Goal: Task Accomplishment & Management: Manage account settings

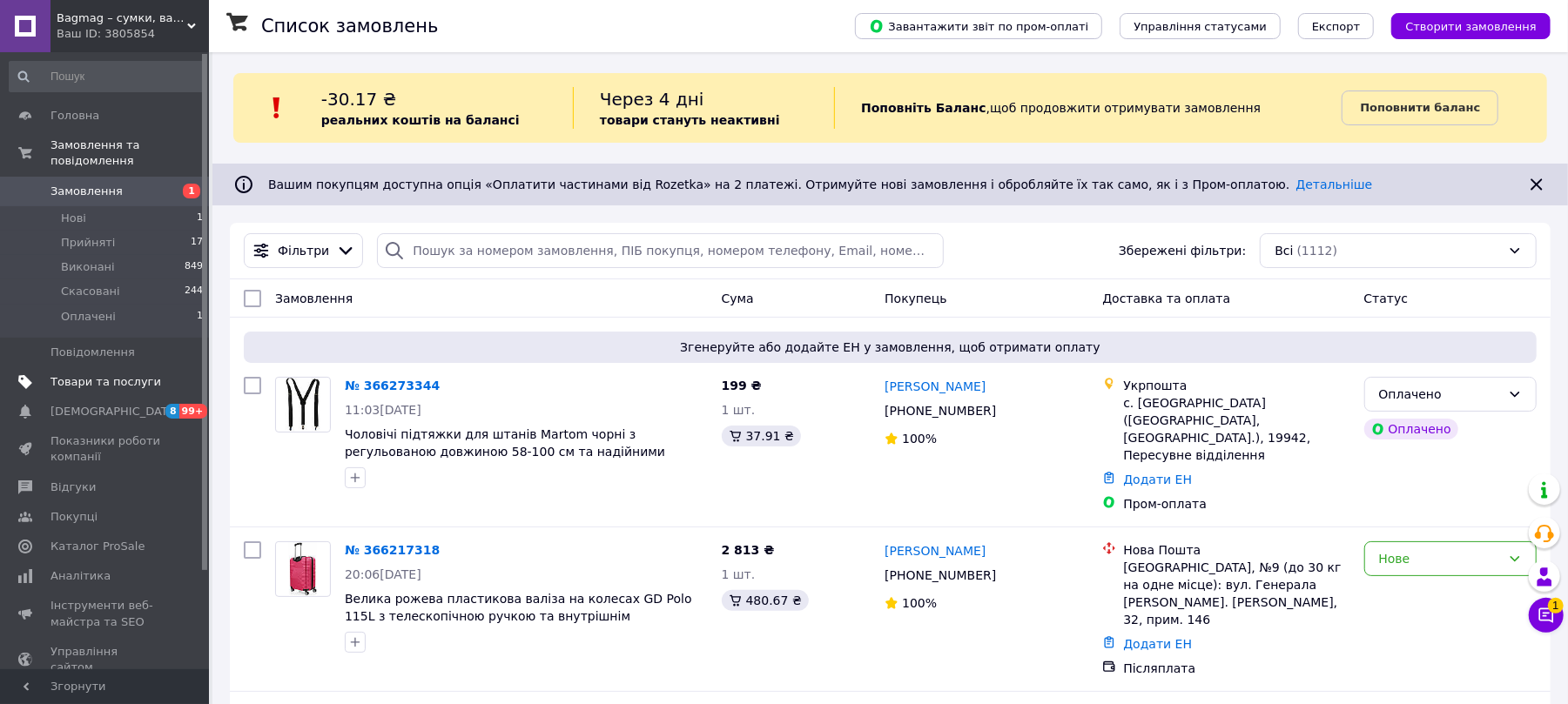
click at [110, 374] on span "Товари та послуги" at bounding box center [106, 382] width 111 height 16
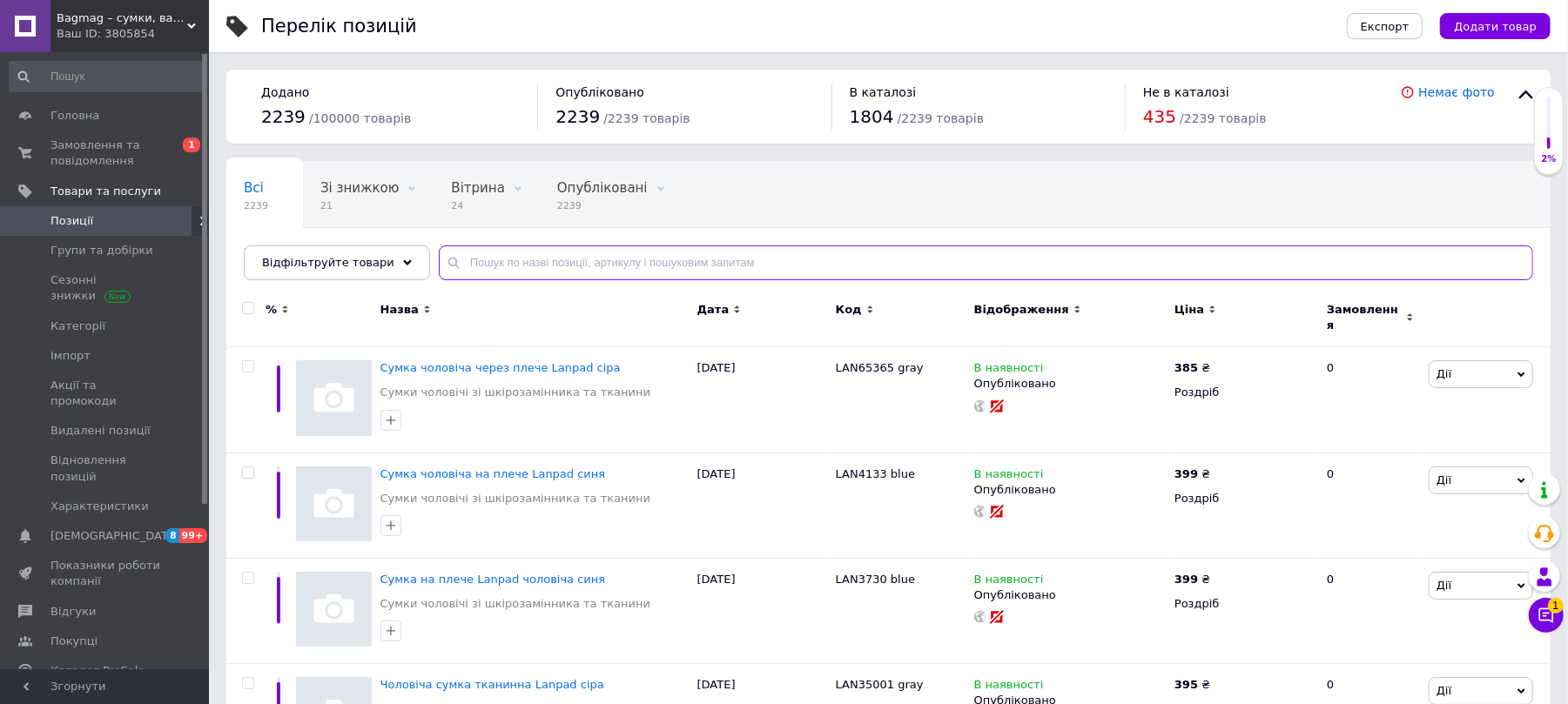
click at [735, 259] on input "text" at bounding box center [985, 263] width 1094 height 35
paste input "IAN352256-1"
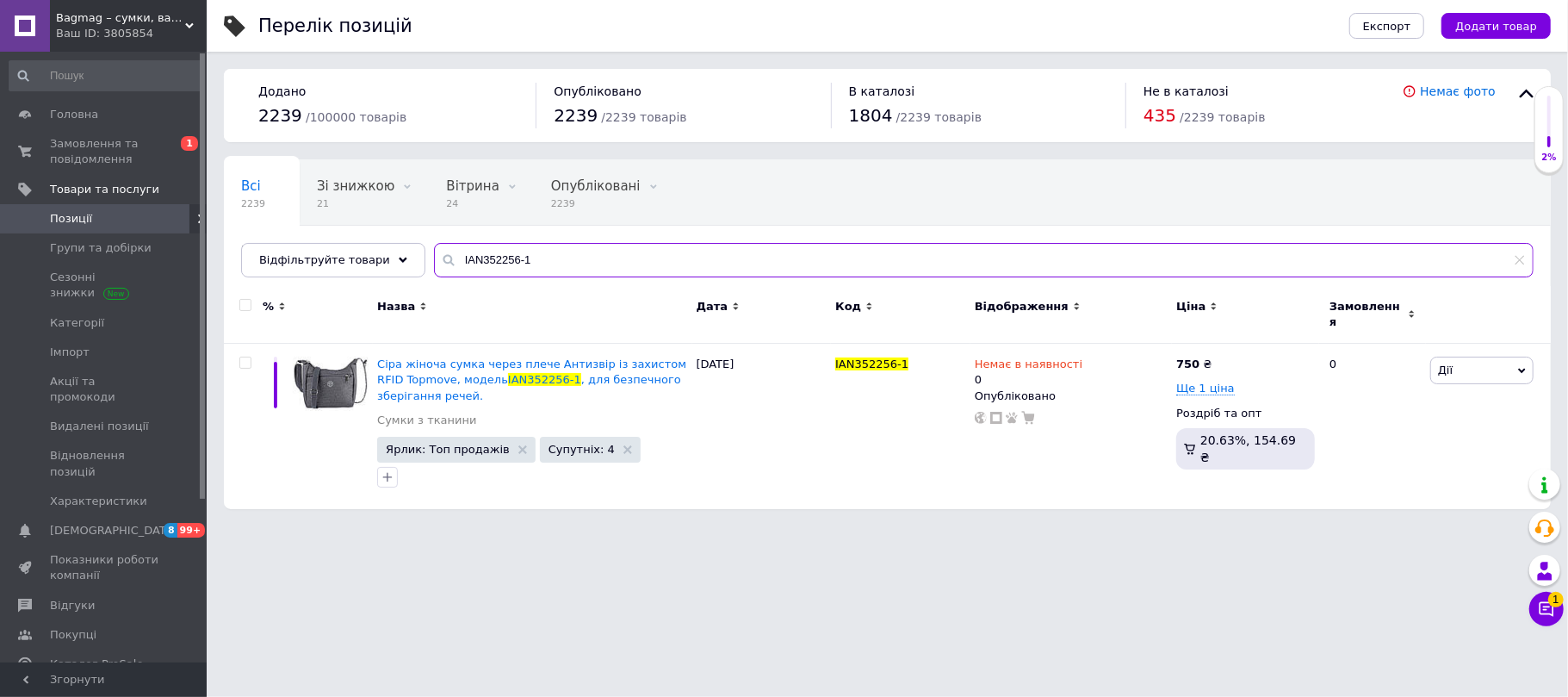
type input "IAN352256-1"
click at [1072, 527] on html "Bagmag – сумки, валізи, рюкзаки та аксесуари для вашого стилю і подорожей Ваш I…" at bounding box center [784, 263] width 1568 height 527
click at [1541, 611] on icon at bounding box center [1547, 608] width 14 height 14
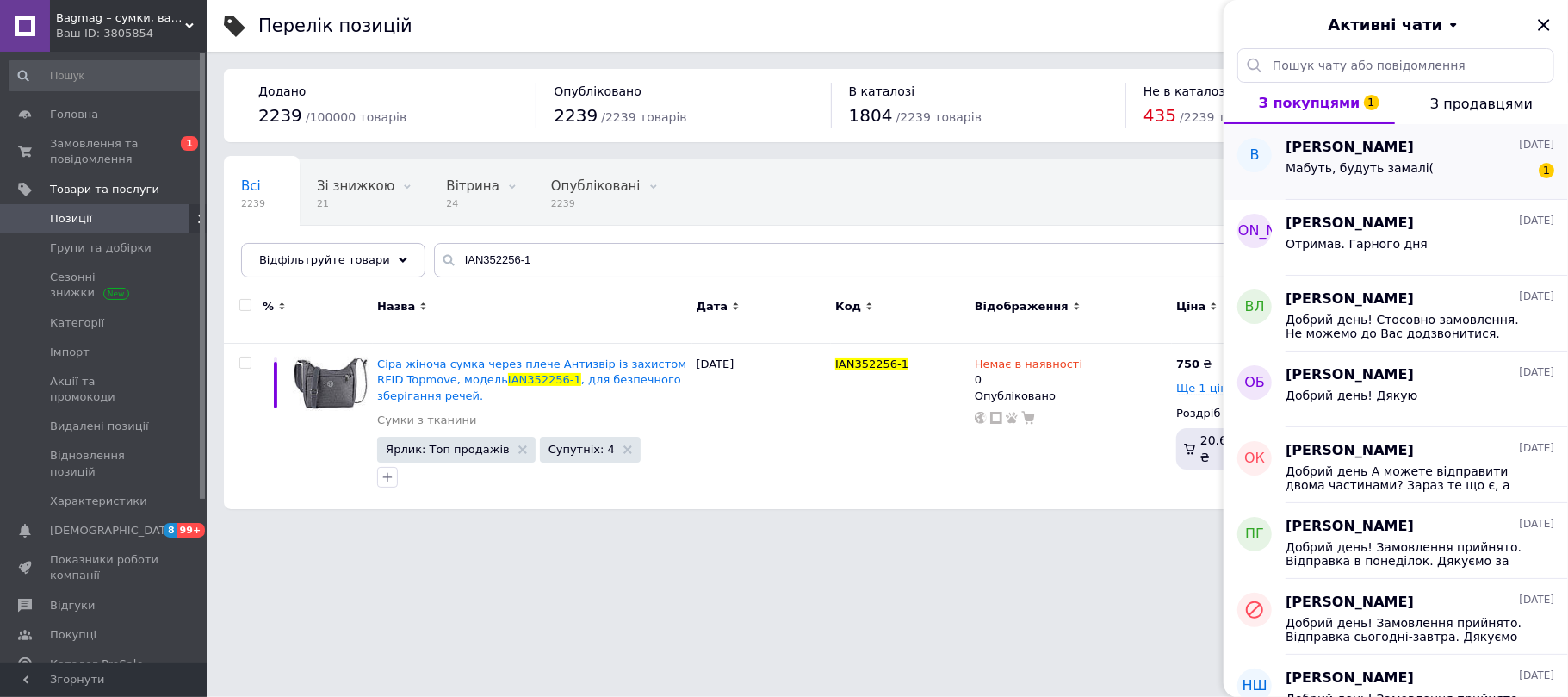
click at [1421, 184] on div "Мабуть, будуть замалі( 1" at bounding box center [1420, 171] width 269 height 28
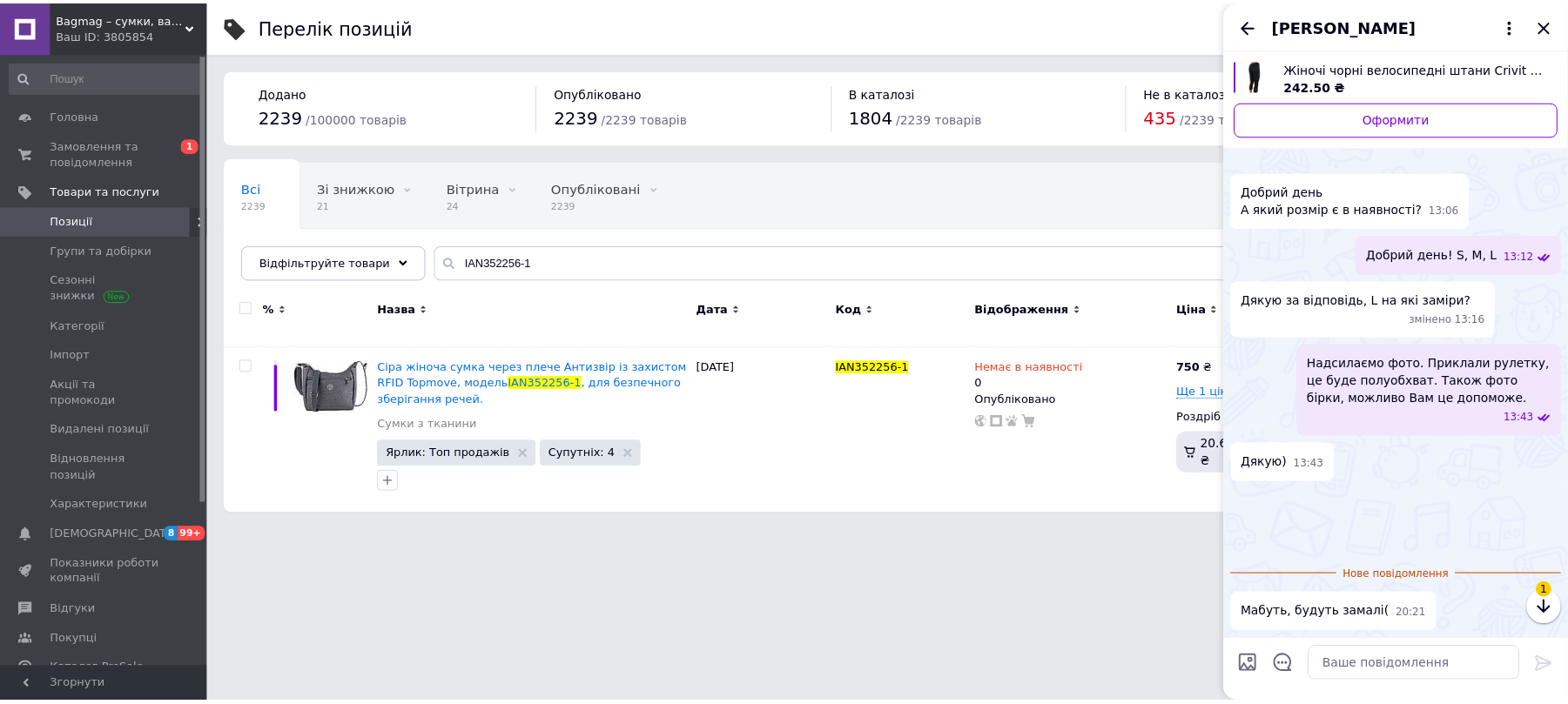
scroll to position [698, 0]
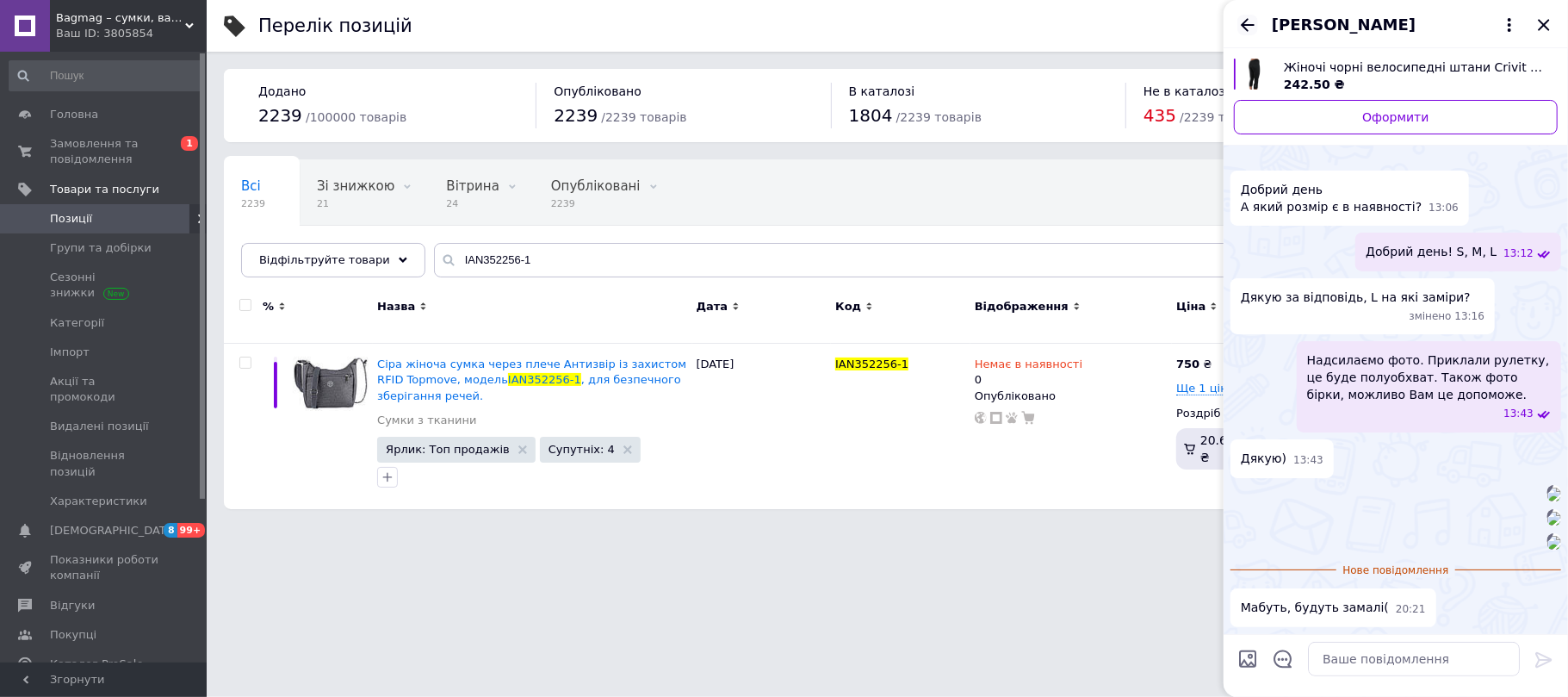
click at [1248, 24] on icon "Назад" at bounding box center [1247, 24] width 13 height 13
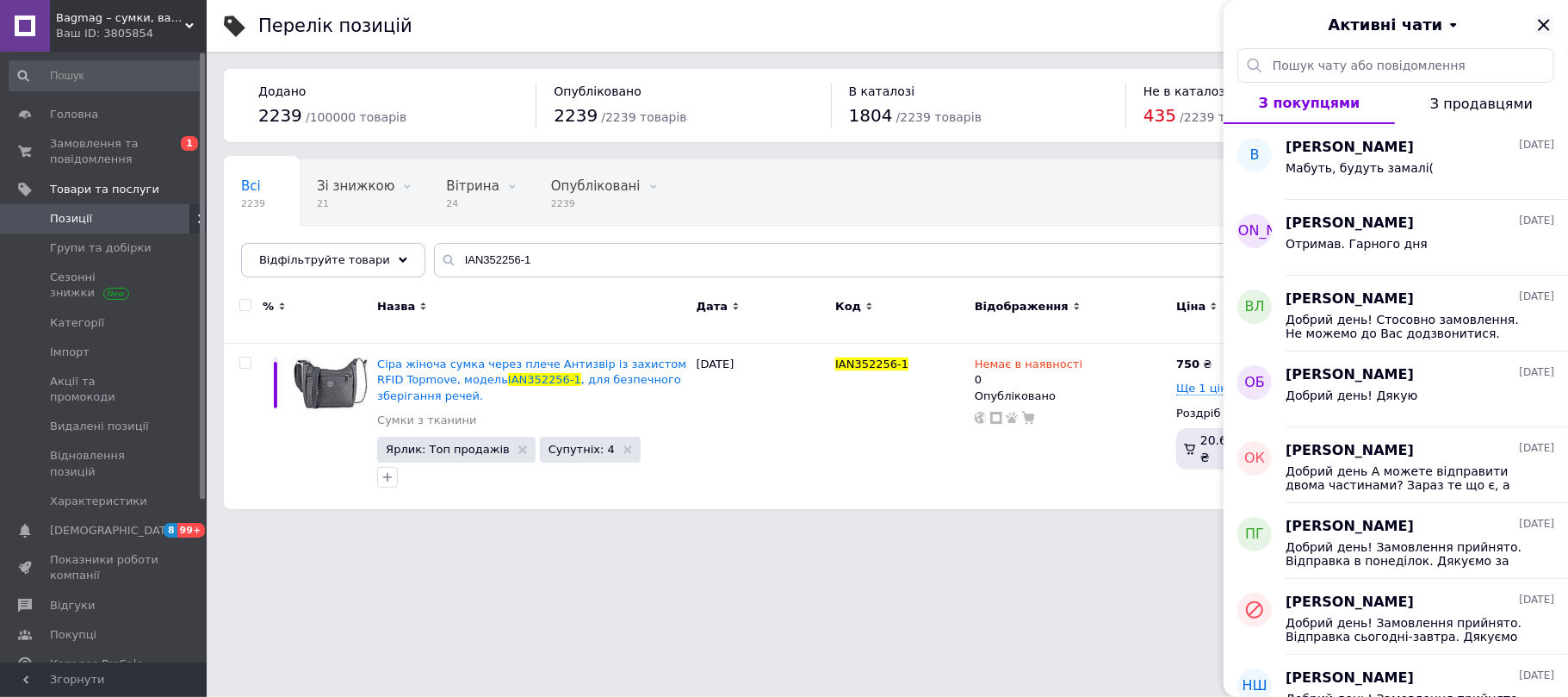
click at [1542, 19] on icon "Закрити" at bounding box center [1544, 24] width 20 height 20
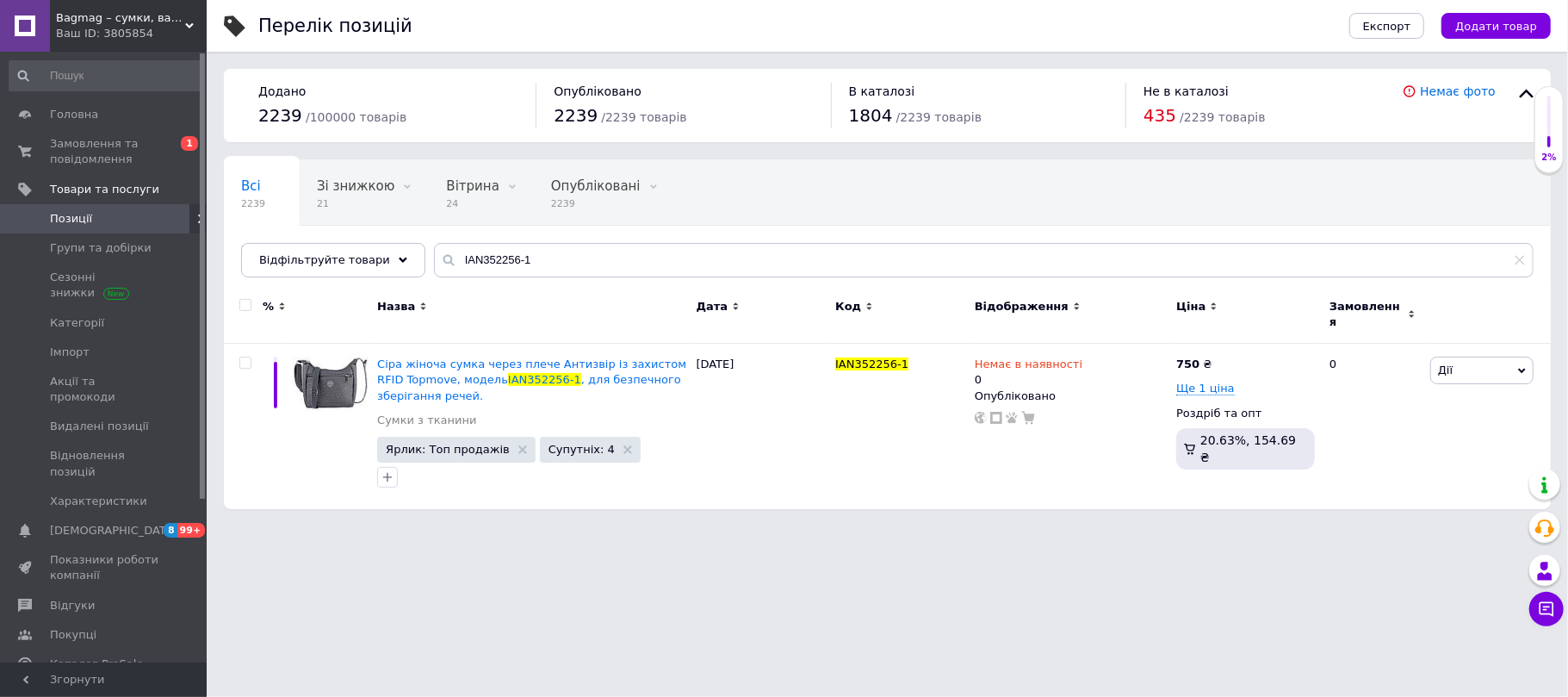
click at [167, 26] on div "Ваш ID: 3805854" at bounding box center [131, 34] width 151 height 15
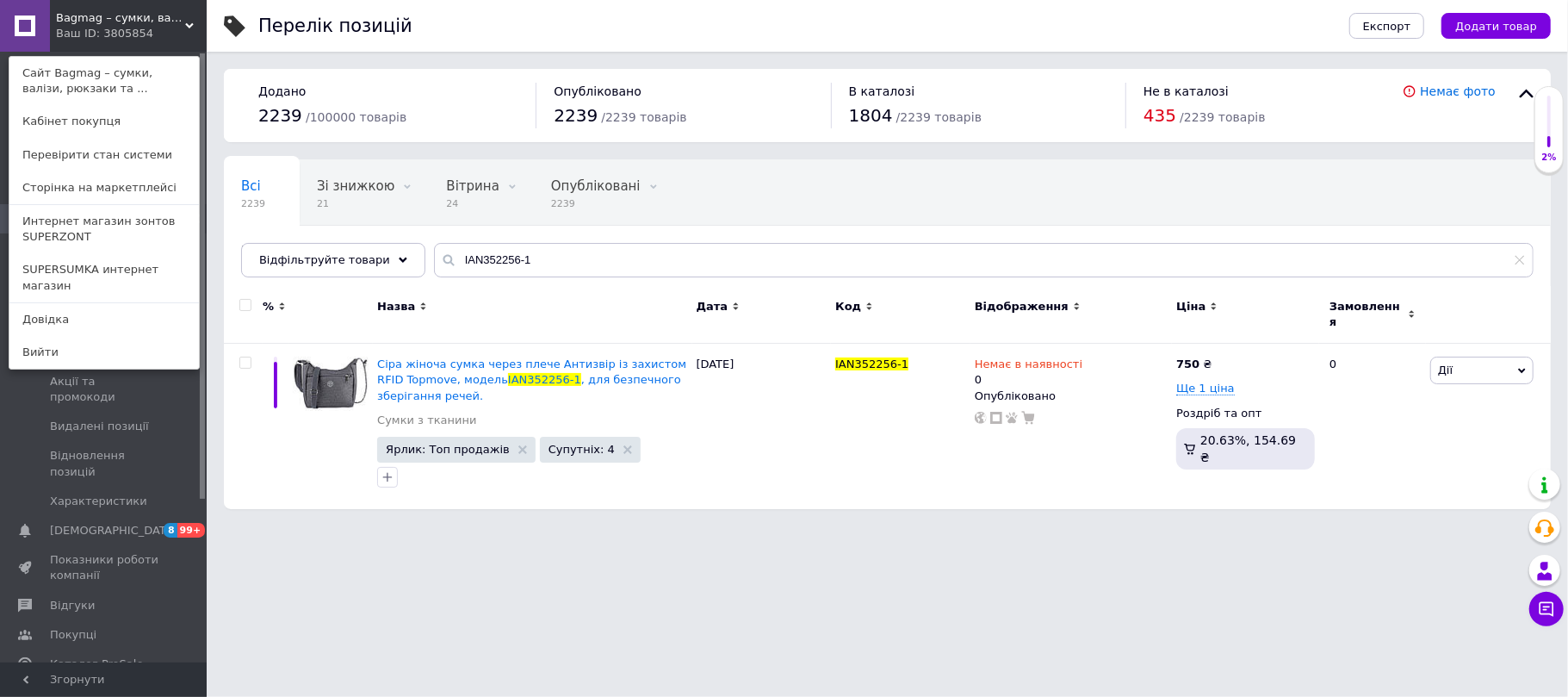
click at [473, 229] on div "Всі 2239 Зі знижкою 21 Видалити Редагувати Вітрина 24 Видалити Редагувати Опубл…" at bounding box center [887, 227] width 1327 height 142
click at [162, 25] on span "Bagmag – сумки, валізи, рюкзаки та аксесуари для вашого стилю і подорожей" at bounding box center [120, 18] width 129 height 15
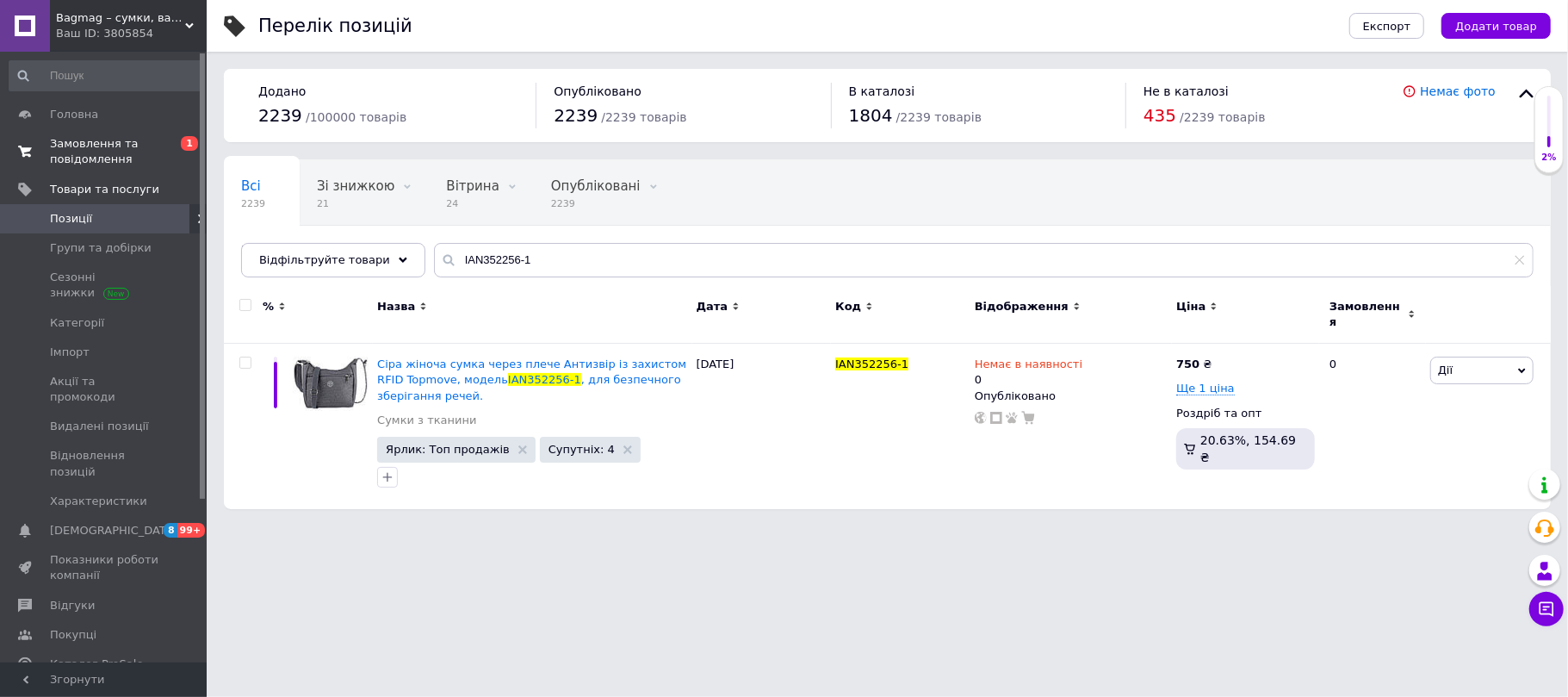
click at [116, 143] on span "Замовлення та повідомлення" at bounding box center [105, 151] width 110 height 31
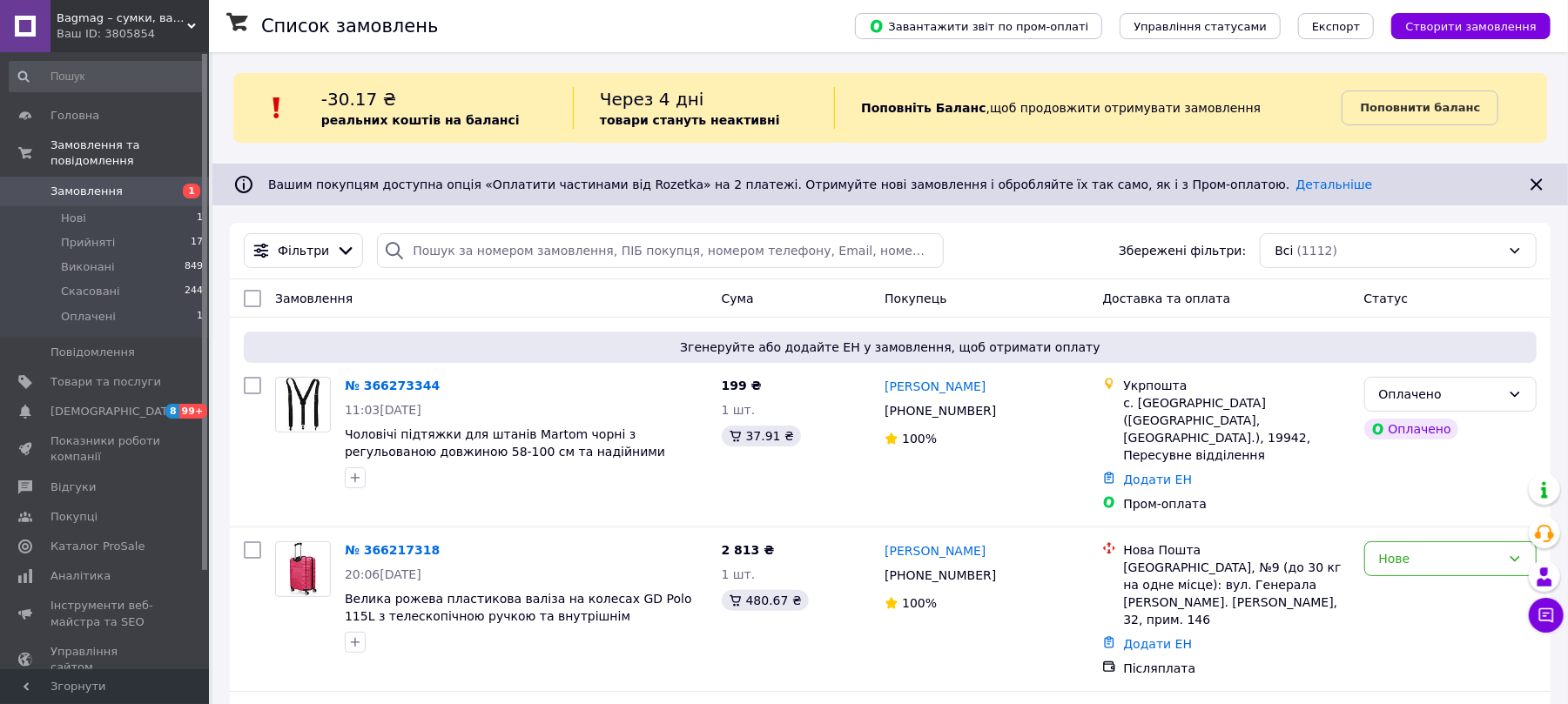
click at [170, 28] on div "Ваш ID: 3805854" at bounding box center [132, 34] width 153 height 16
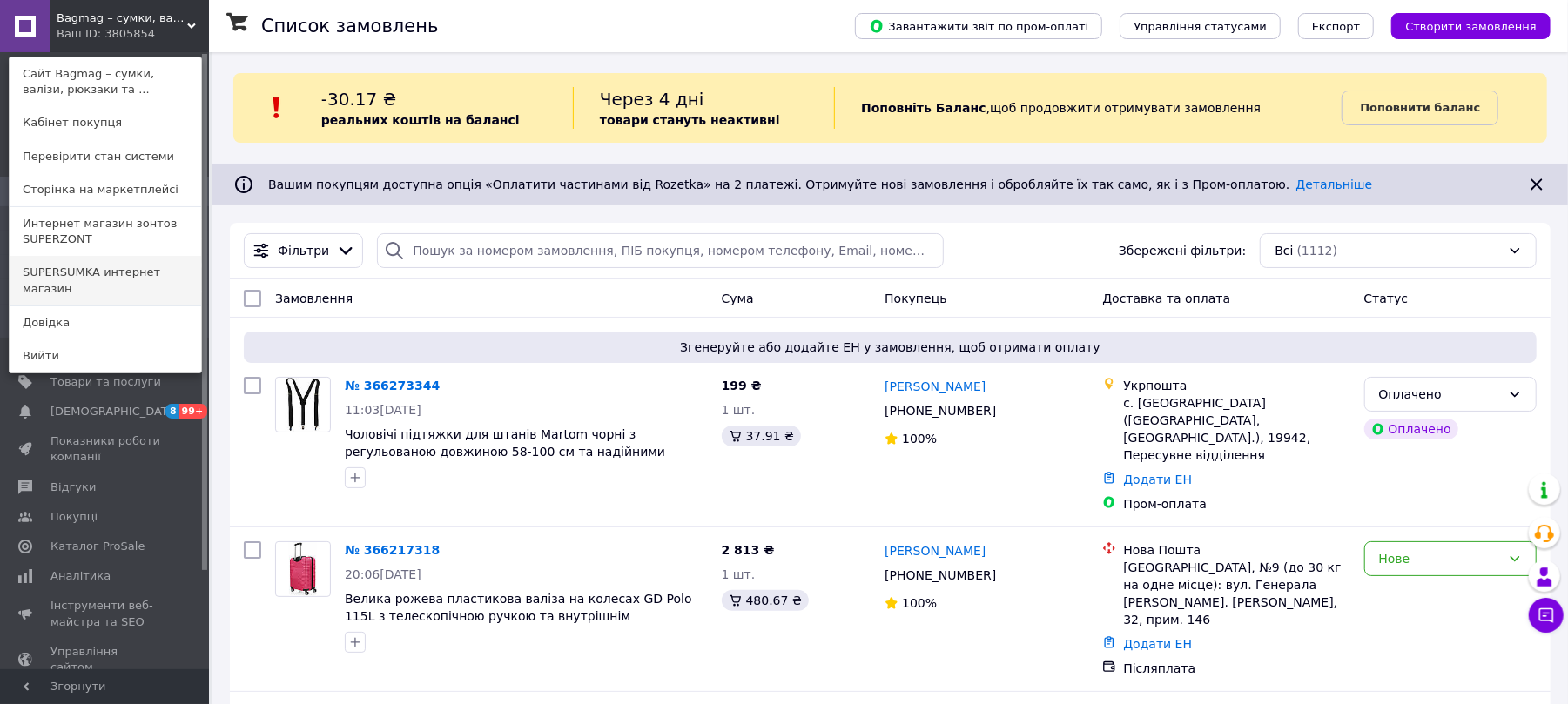
click at [113, 266] on link "SUPERSUMKA интернет магазин" at bounding box center [105, 280] width 192 height 49
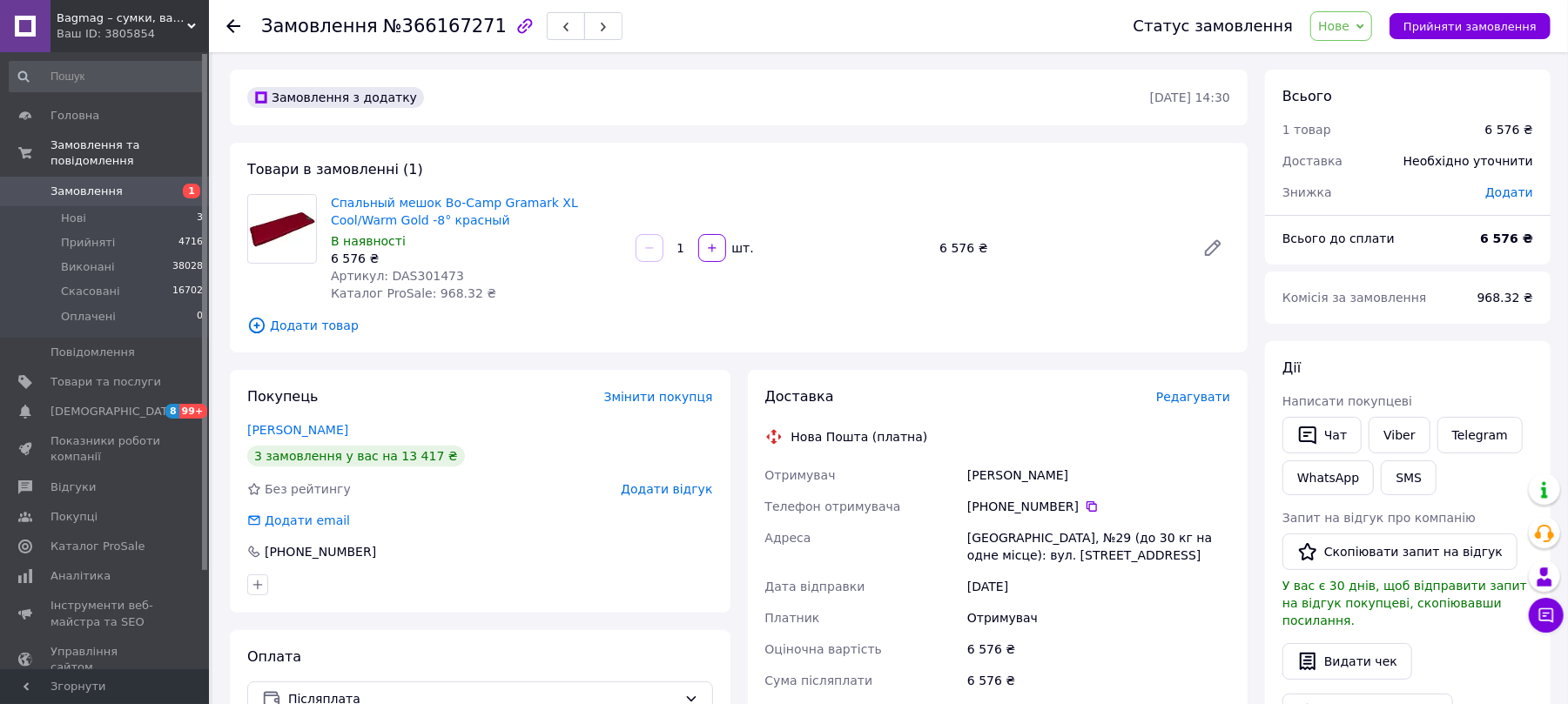
click at [233, 21] on icon at bounding box center [233, 26] width 14 height 14
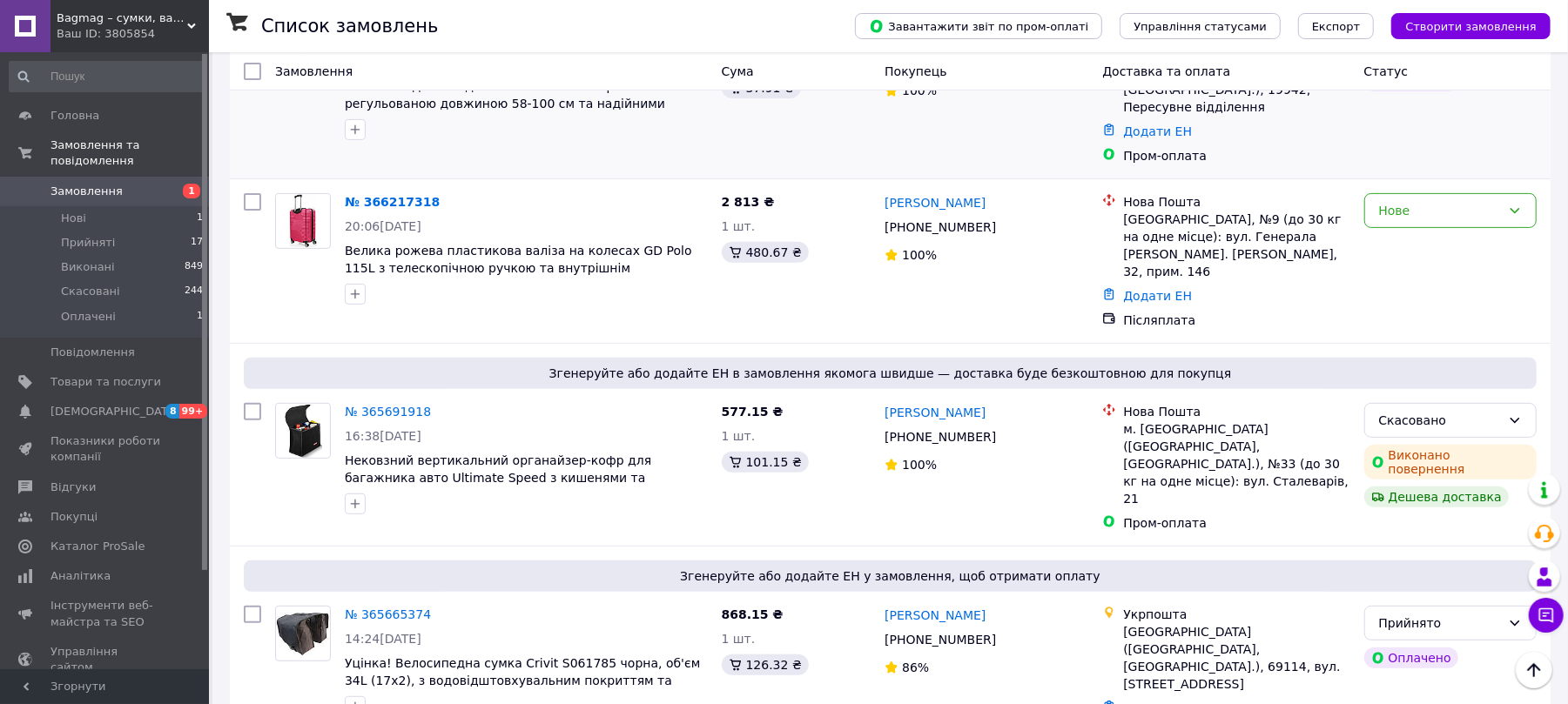
scroll to position [231, 0]
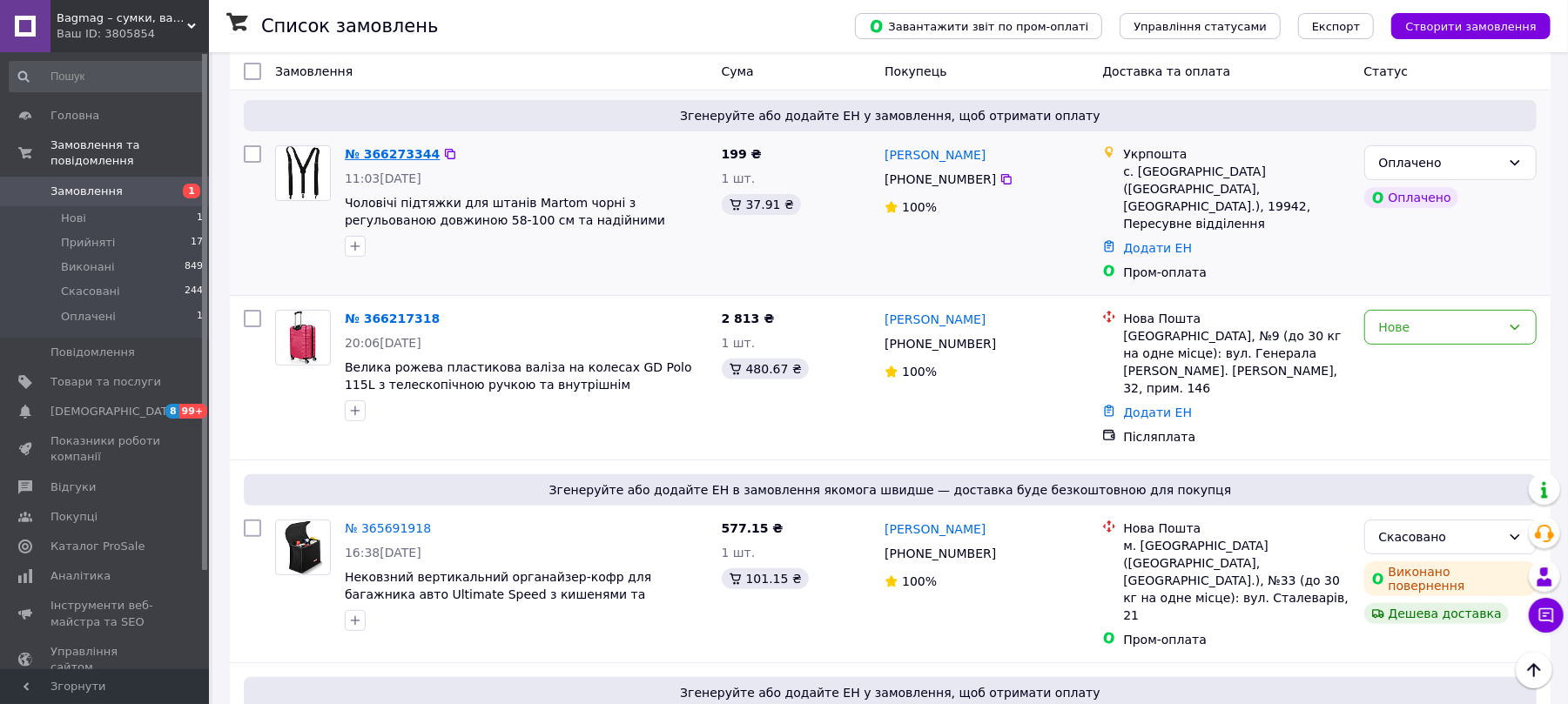
click at [402, 153] on link "№ 366273344" at bounding box center [392, 154] width 95 height 14
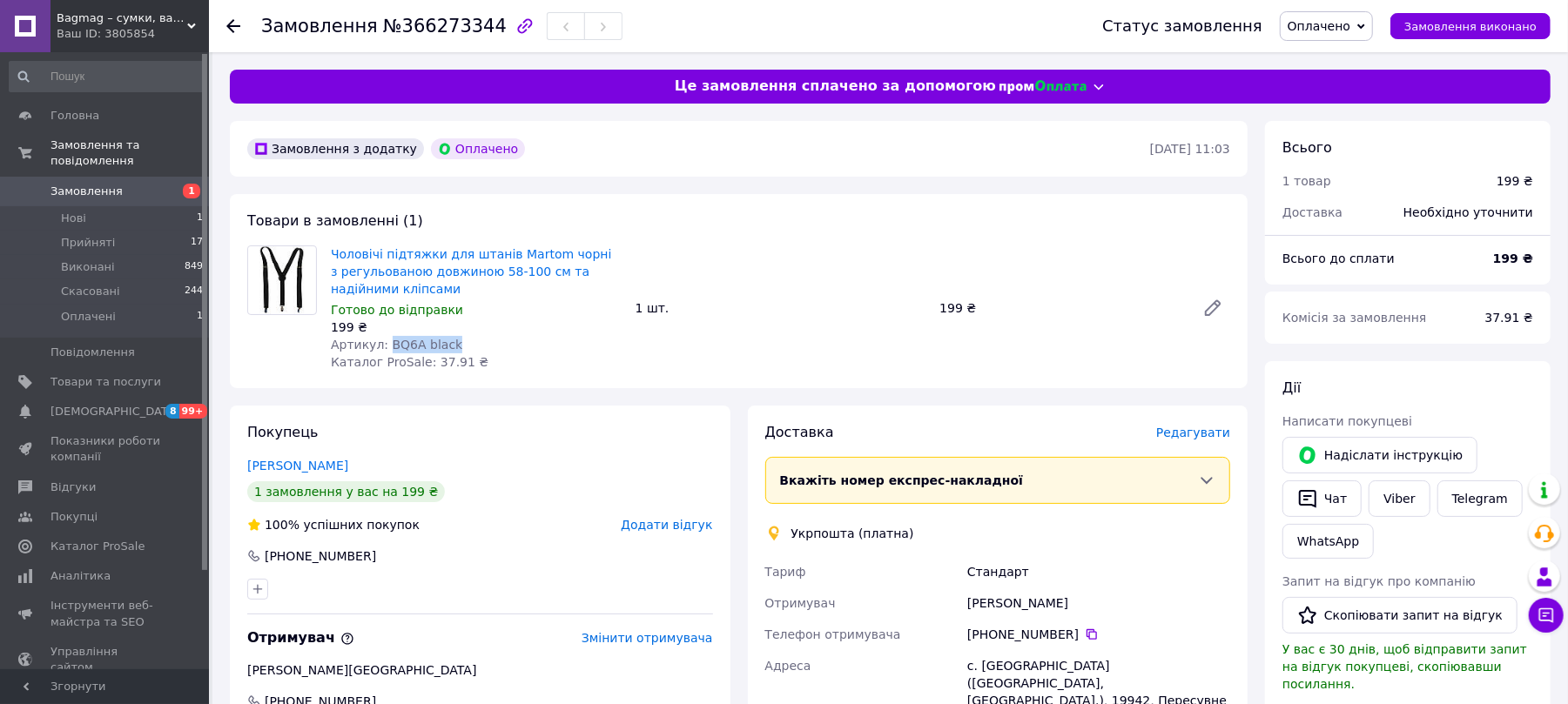
drag, startPoint x: 381, startPoint y: 344, endPoint x: 468, endPoint y: 335, distance: 87.5
click at [468, 335] on div "Артикул: BQ6A black" at bounding box center [476, 344] width 291 height 18
copy span "BQ6A black"
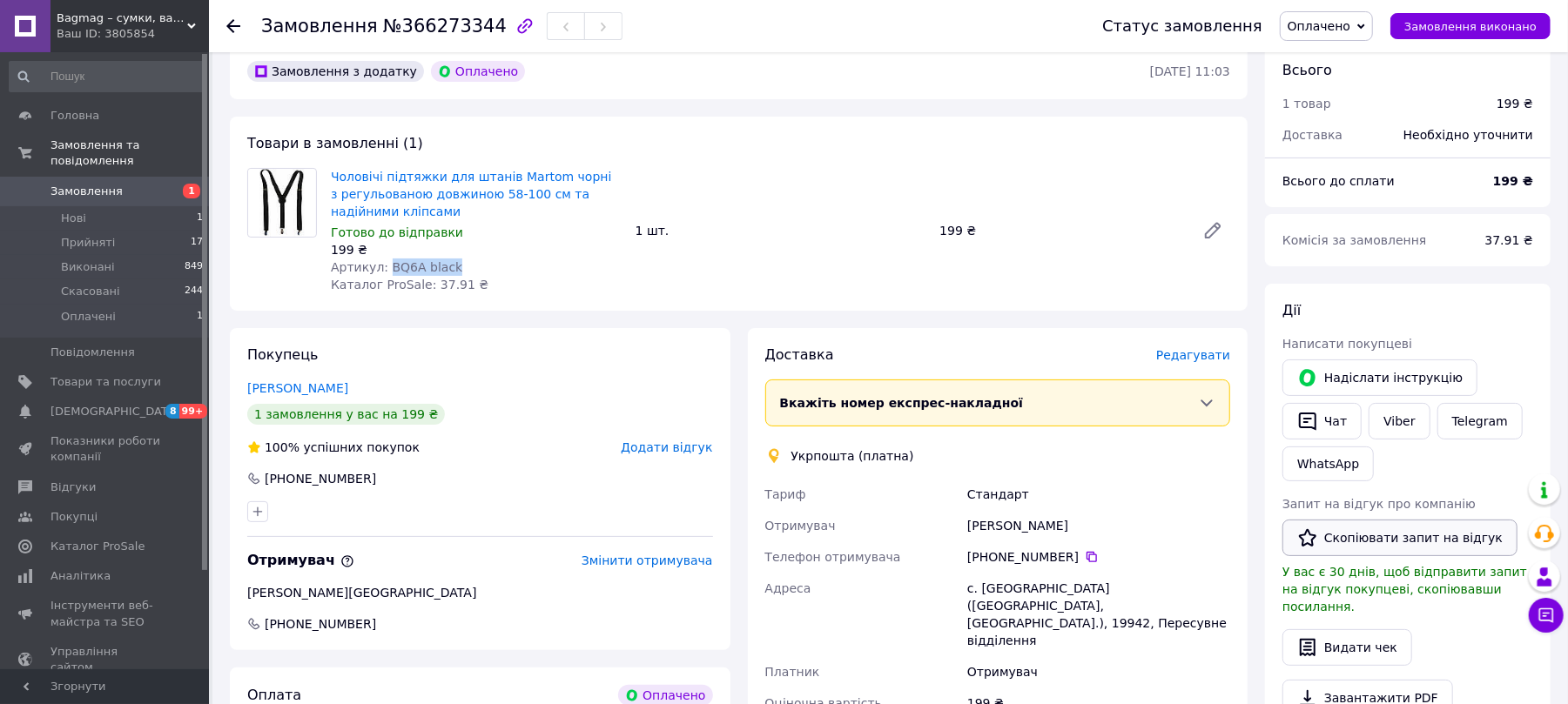
scroll to position [116, 0]
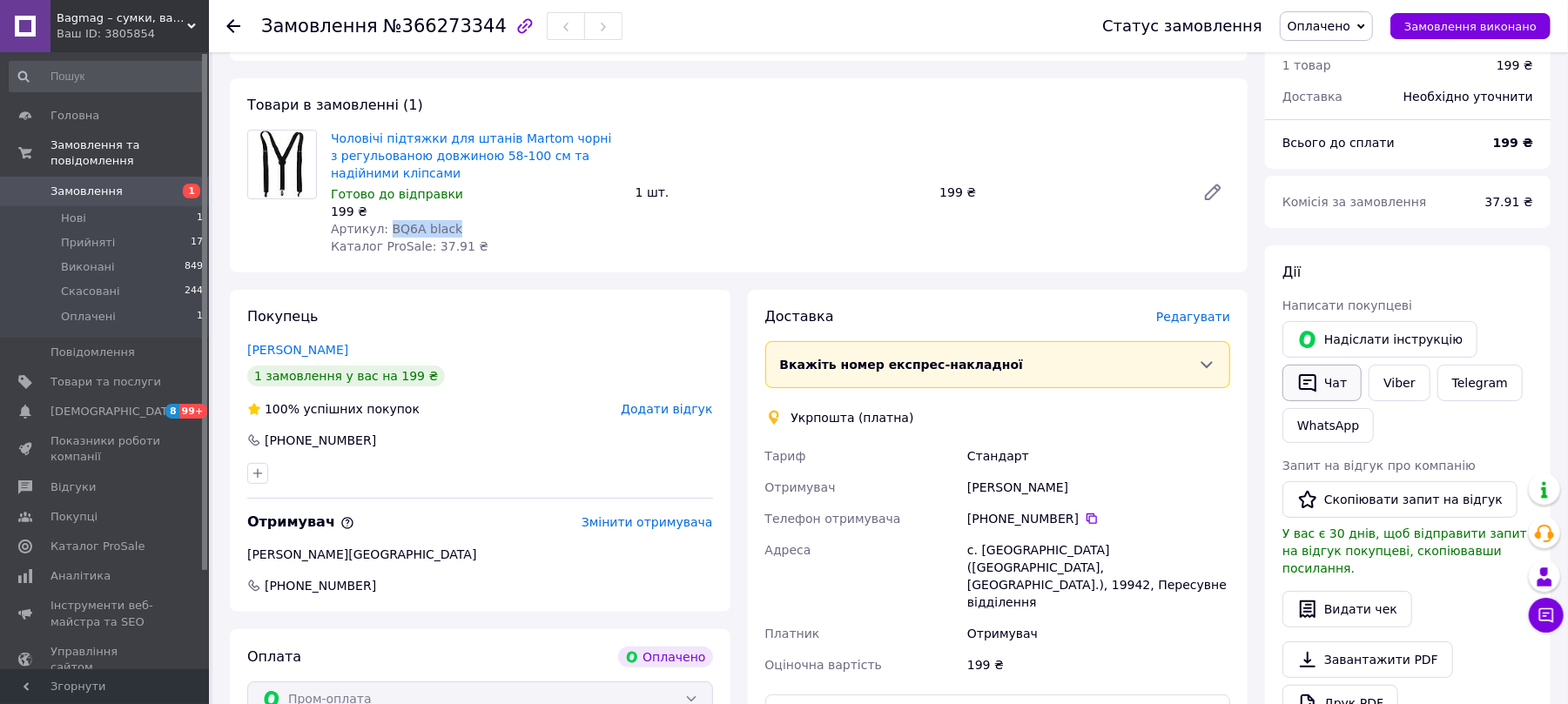
click at [1317, 381] on icon "button" at bounding box center [1306, 382] width 20 height 20
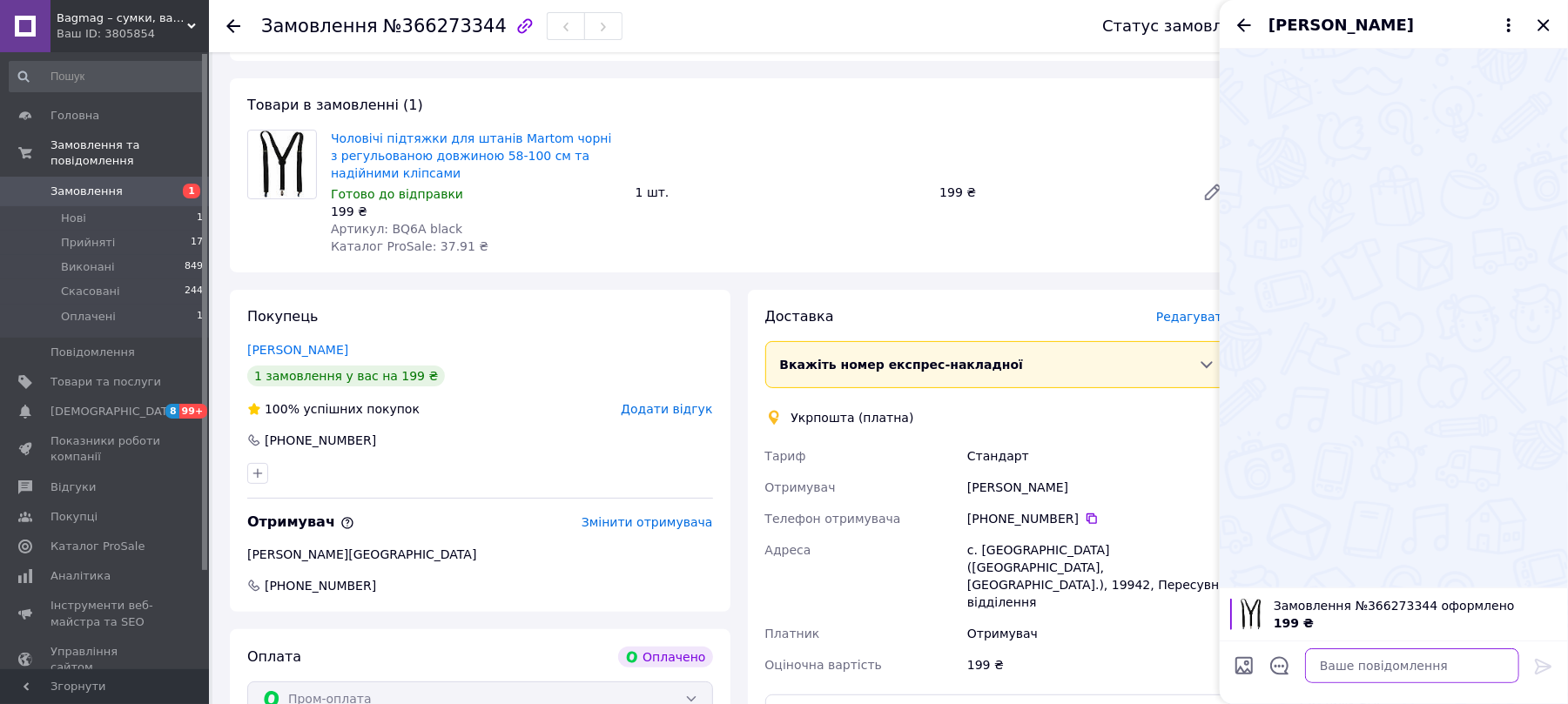
click at [1378, 666] on textarea at bounding box center [1411, 666] width 214 height 35
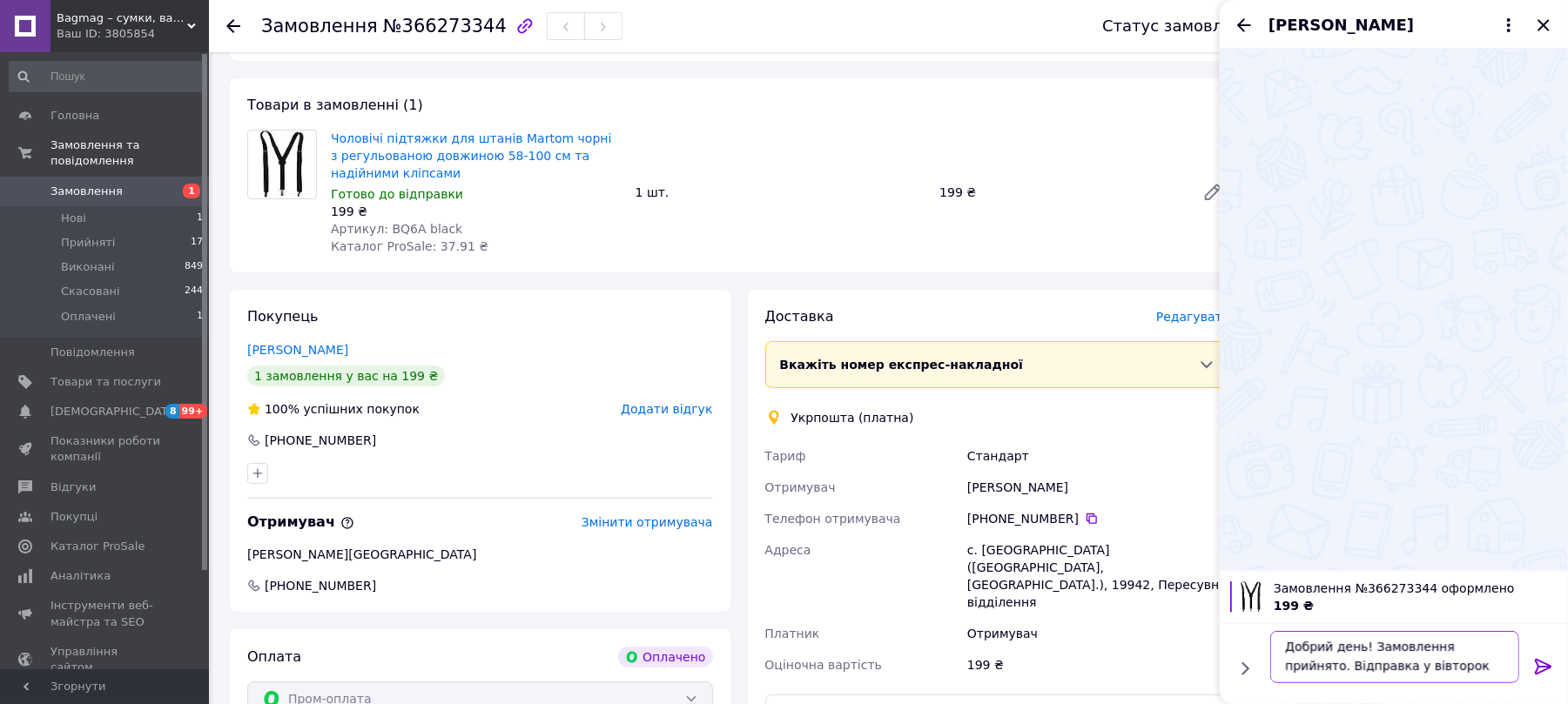
type textarea "Добрий день! Замовлення прийнято. Відправка у вівторок"
click at [1544, 666] on icon at bounding box center [1543, 666] width 20 height 20
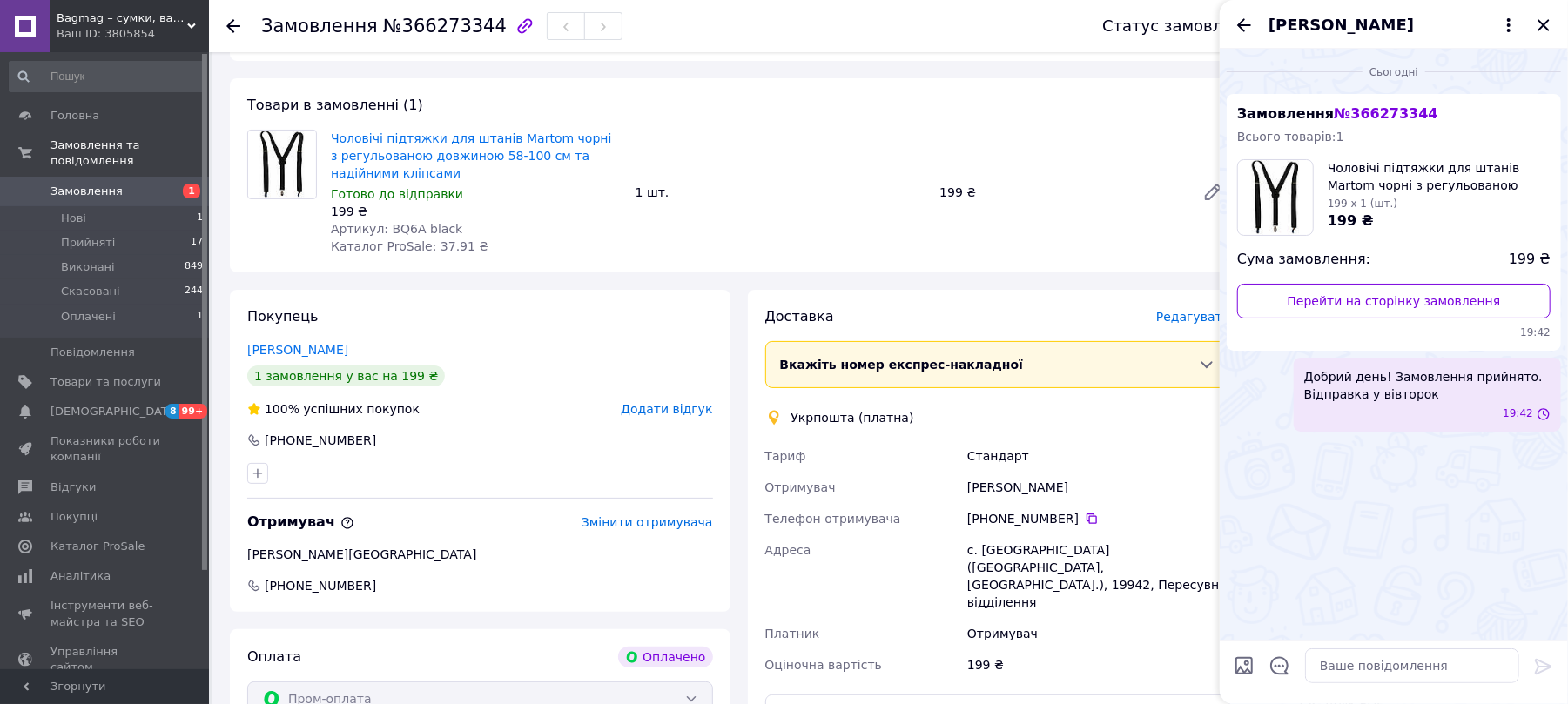
scroll to position [0, 0]
click at [1543, 29] on icon "Закрити" at bounding box center [1543, 24] width 20 height 20
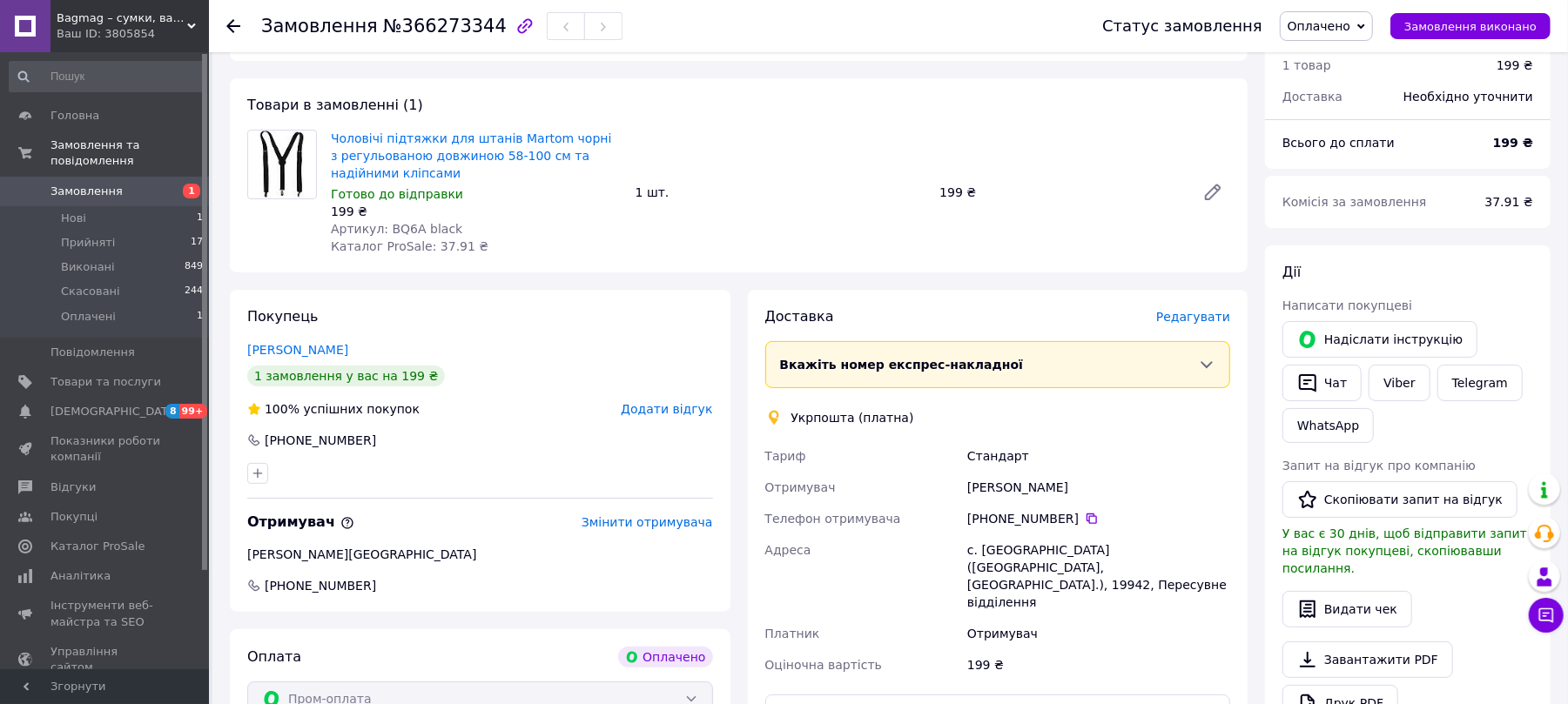
click at [132, 12] on span "Bagmag – сумки, валізи, рюкзаки та аксесуари для вашого стилю і подорожей" at bounding box center [122, 18] width 130 height 16
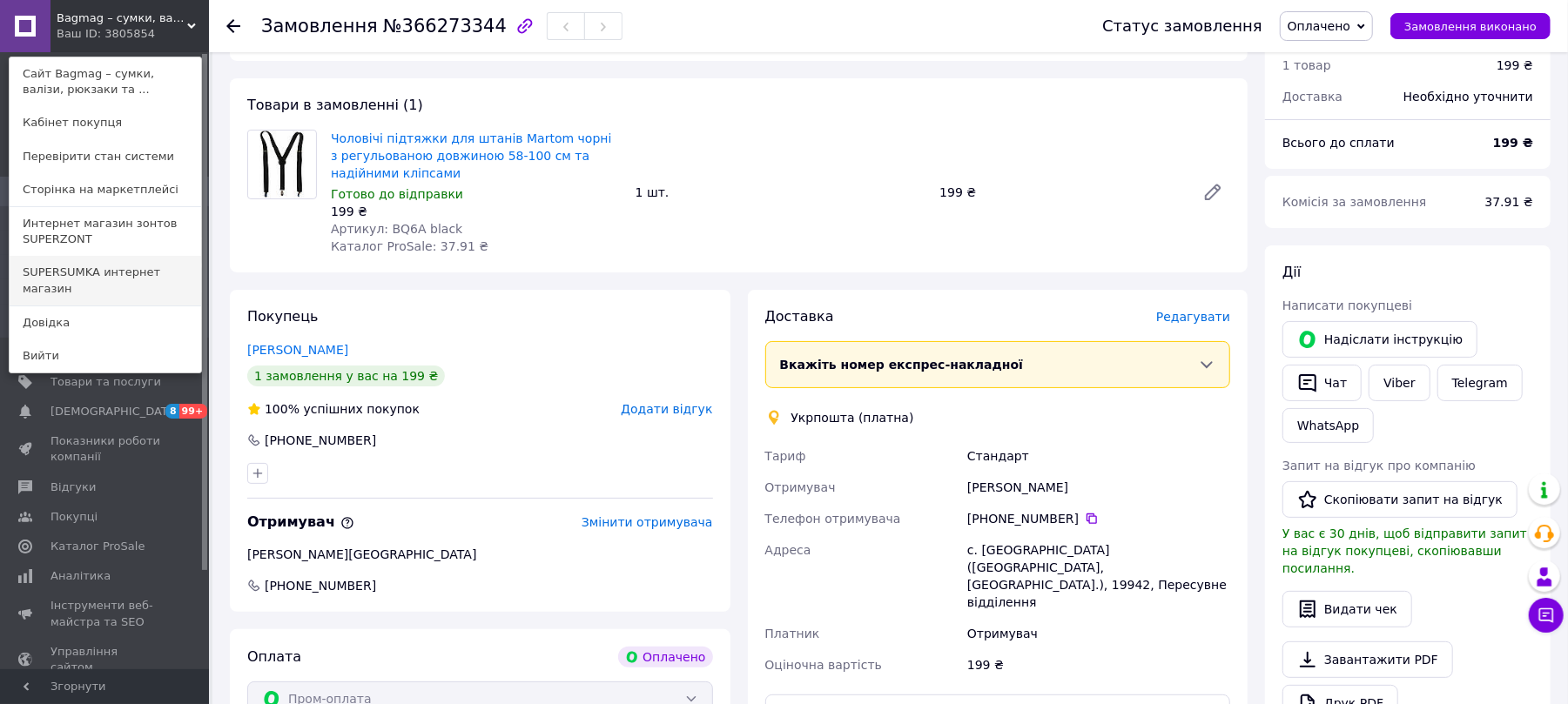
click at [94, 275] on link "SUPERSUMKA интернет магазин" at bounding box center [105, 280] width 192 height 49
